Goal: Check status

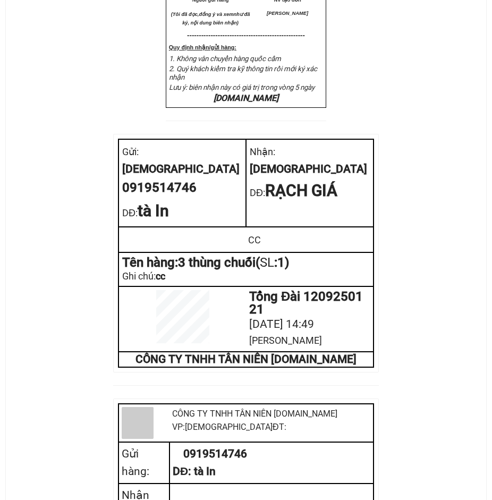
scroll to position [478, 0]
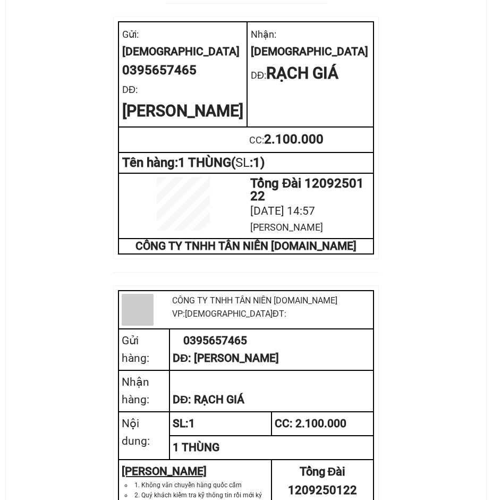
scroll to position [531, 0]
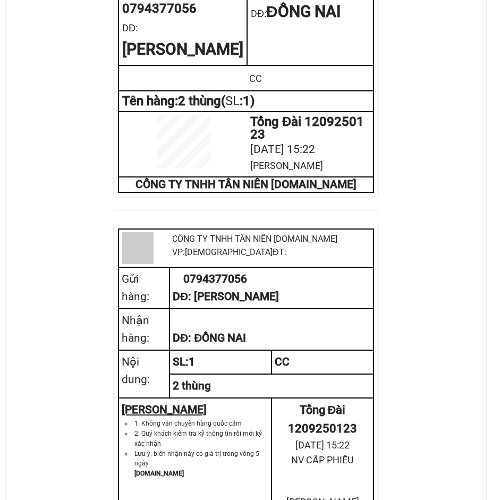
scroll to position [452, 0]
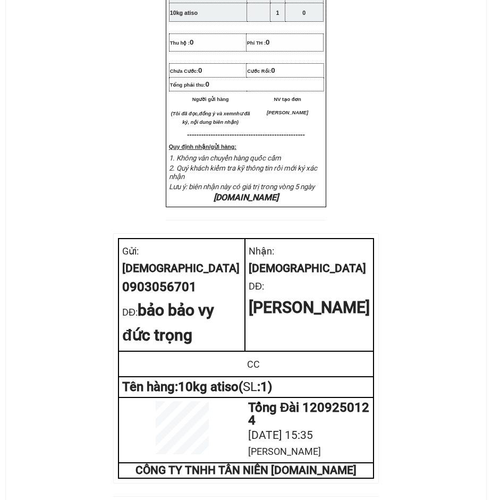
scroll to position [372, 0]
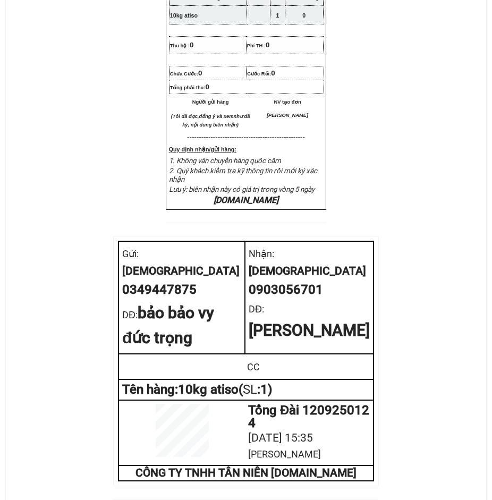
scroll to position [266, 0]
